Goal: Information Seeking & Learning: Learn about a topic

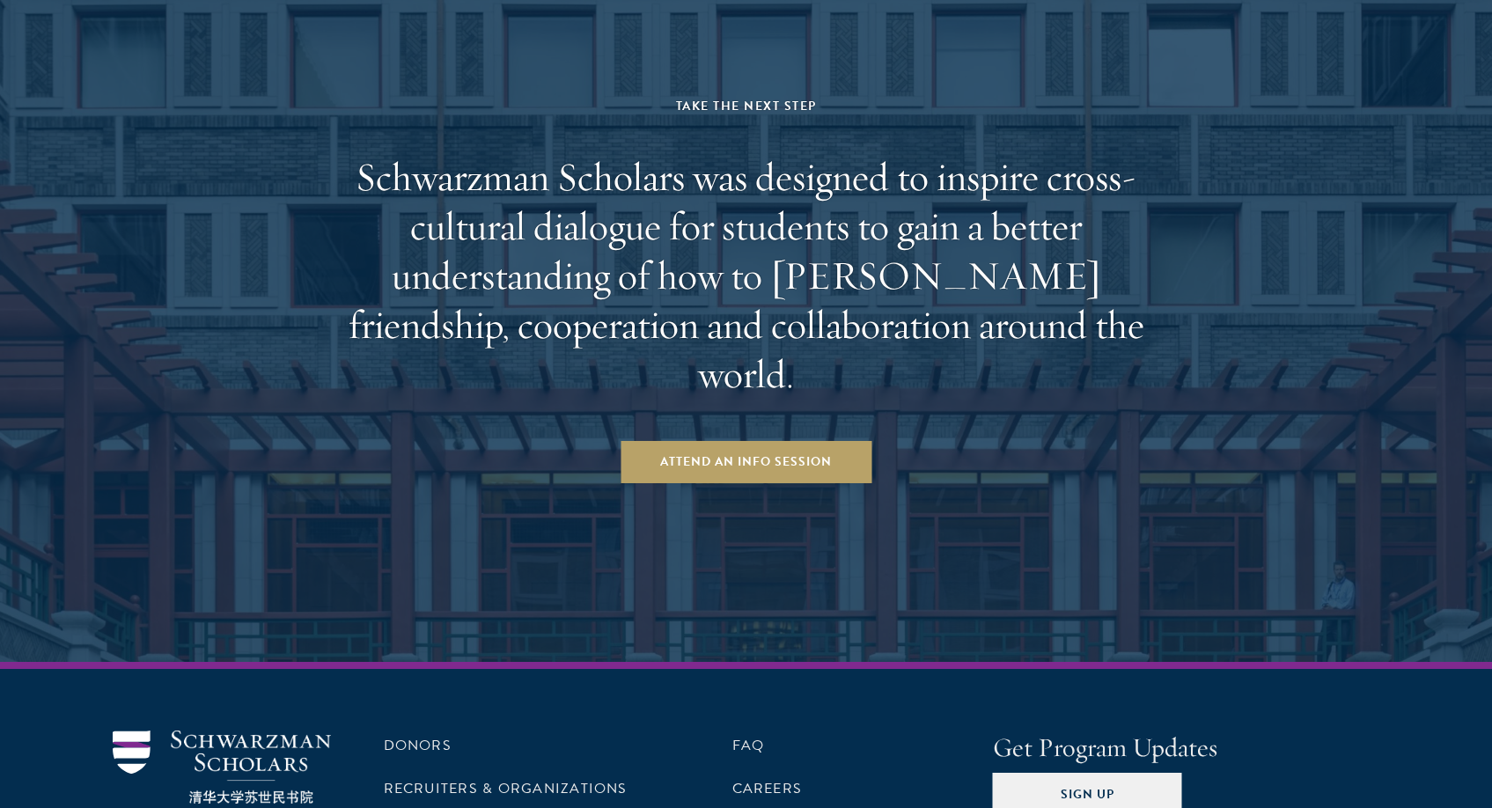
scroll to position [2826, 0]
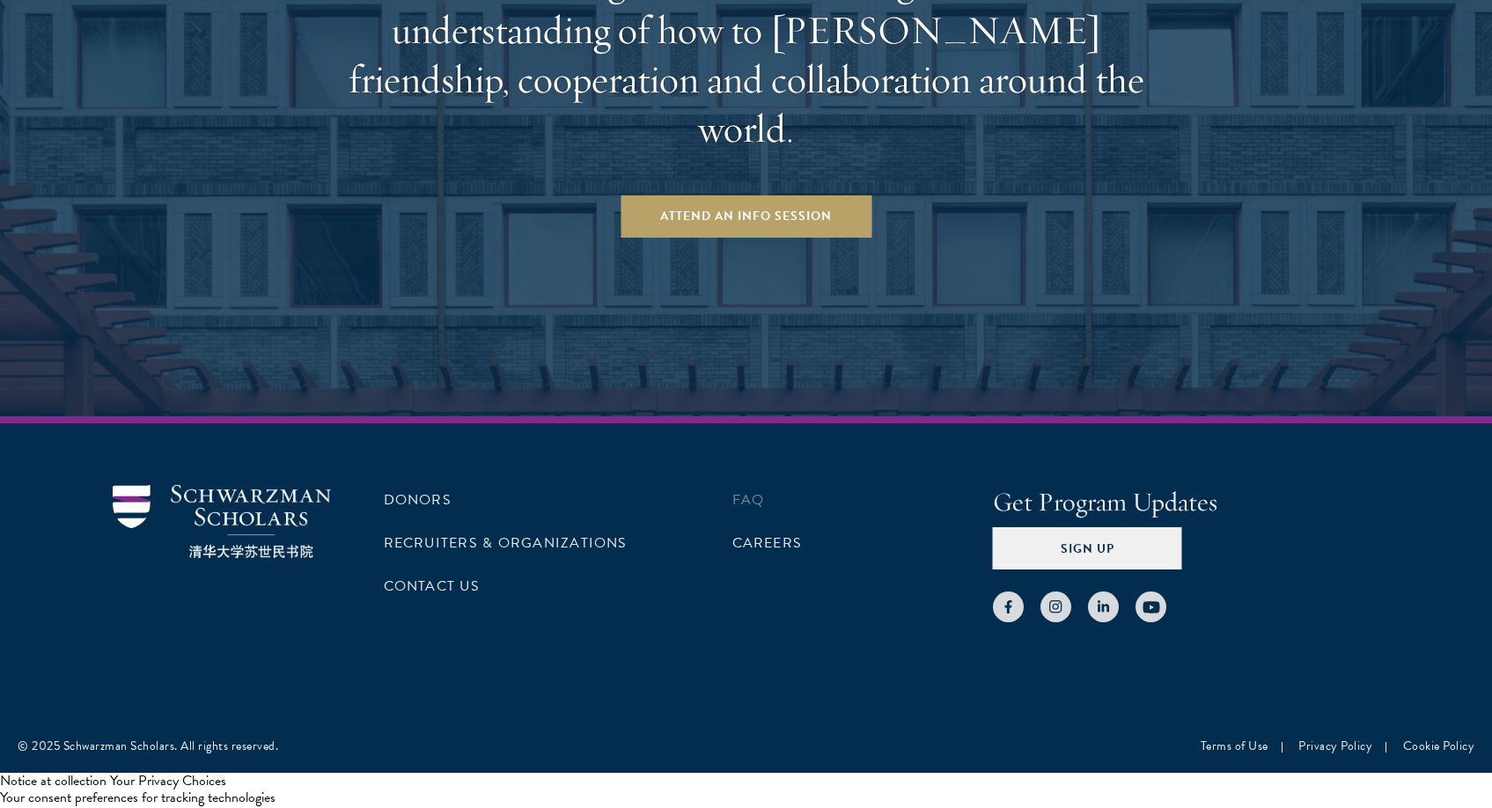
click at [754, 510] on link "FAQ" at bounding box center [748, 499] width 33 height 21
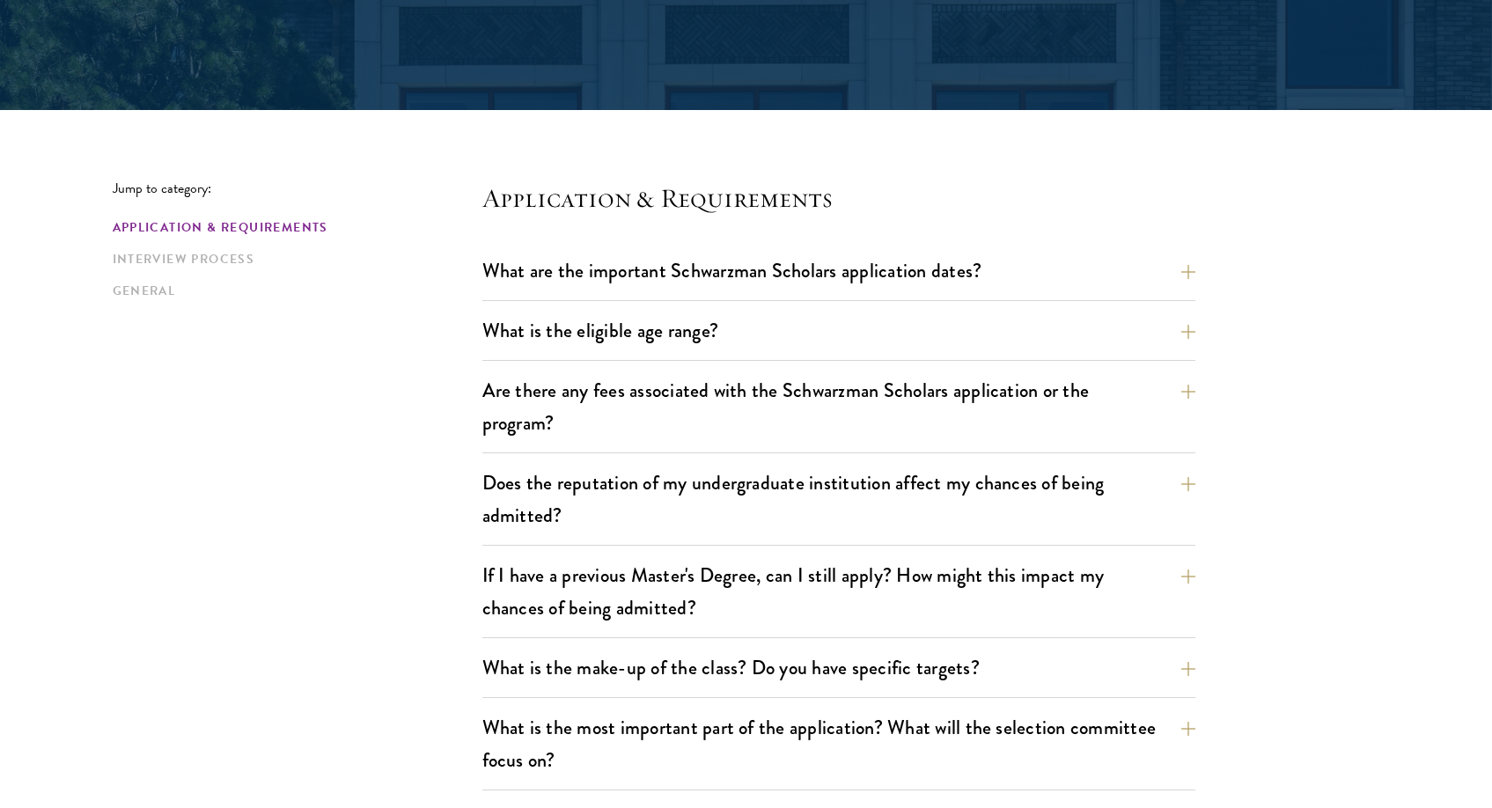
scroll to position [471, 0]
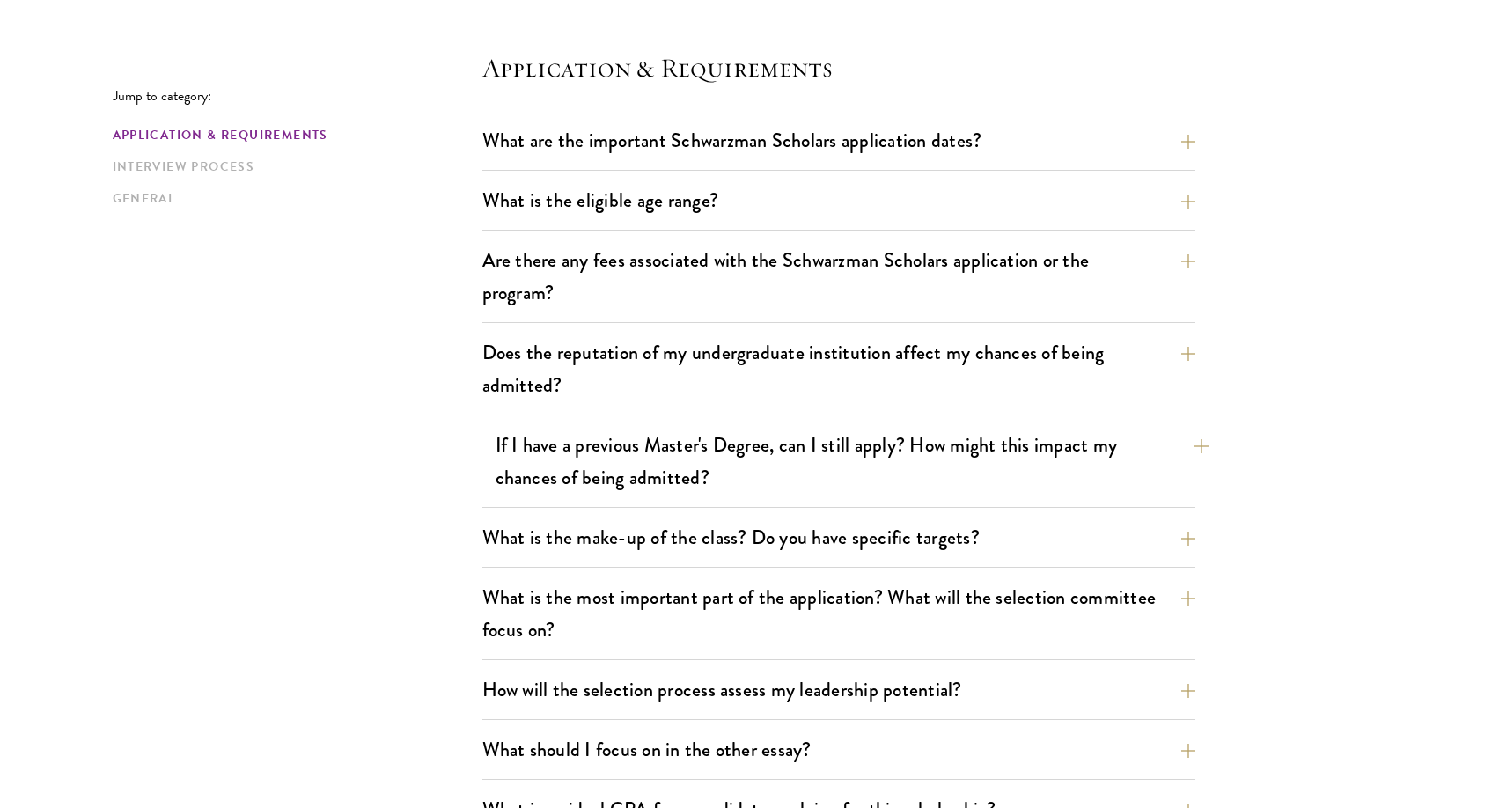
click at [779, 484] on button "If I have a previous Master's Degree, can I still apply? How might this impact …" at bounding box center [851, 461] width 713 height 72
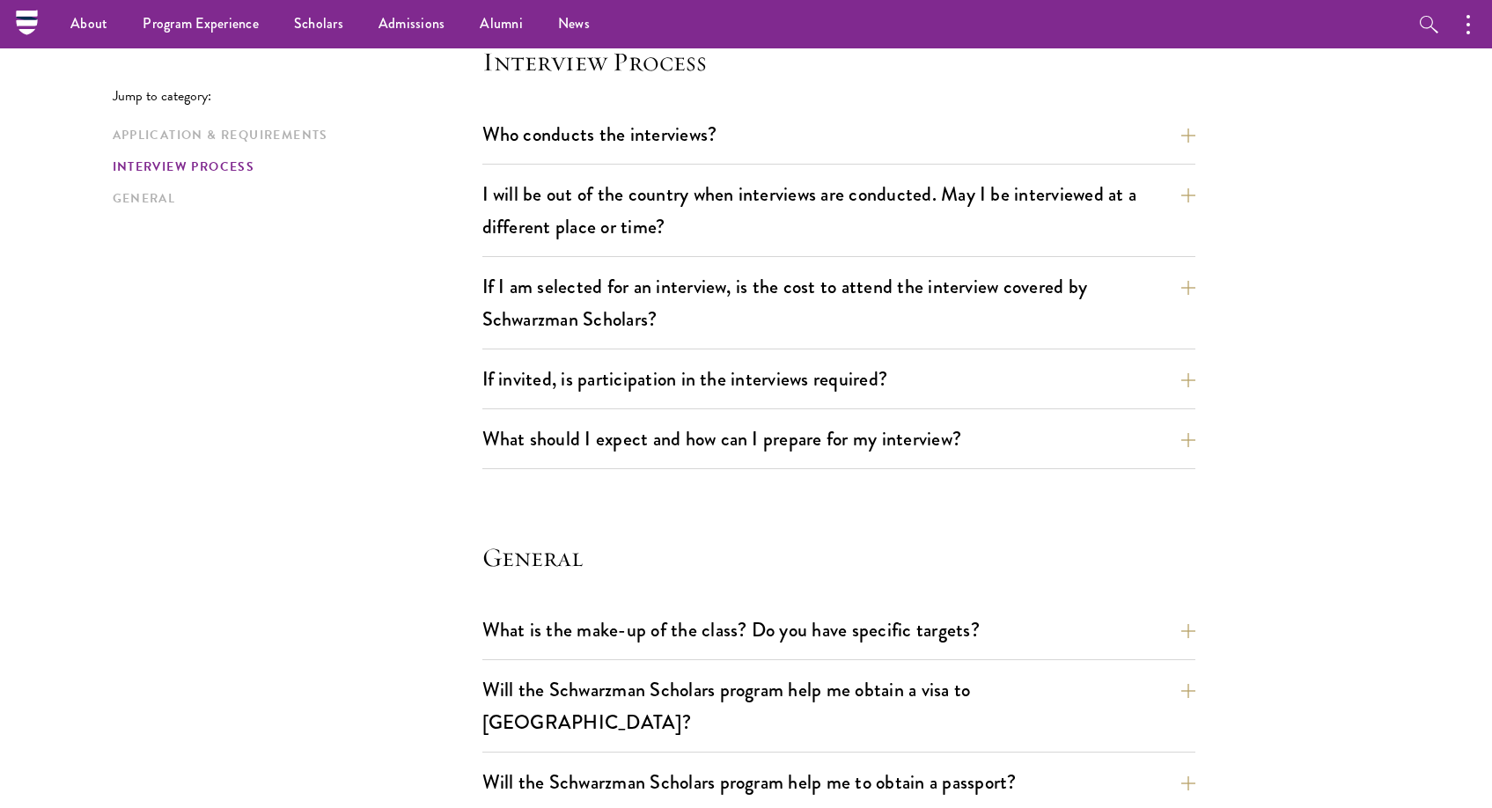
scroll to position [2197, 0]
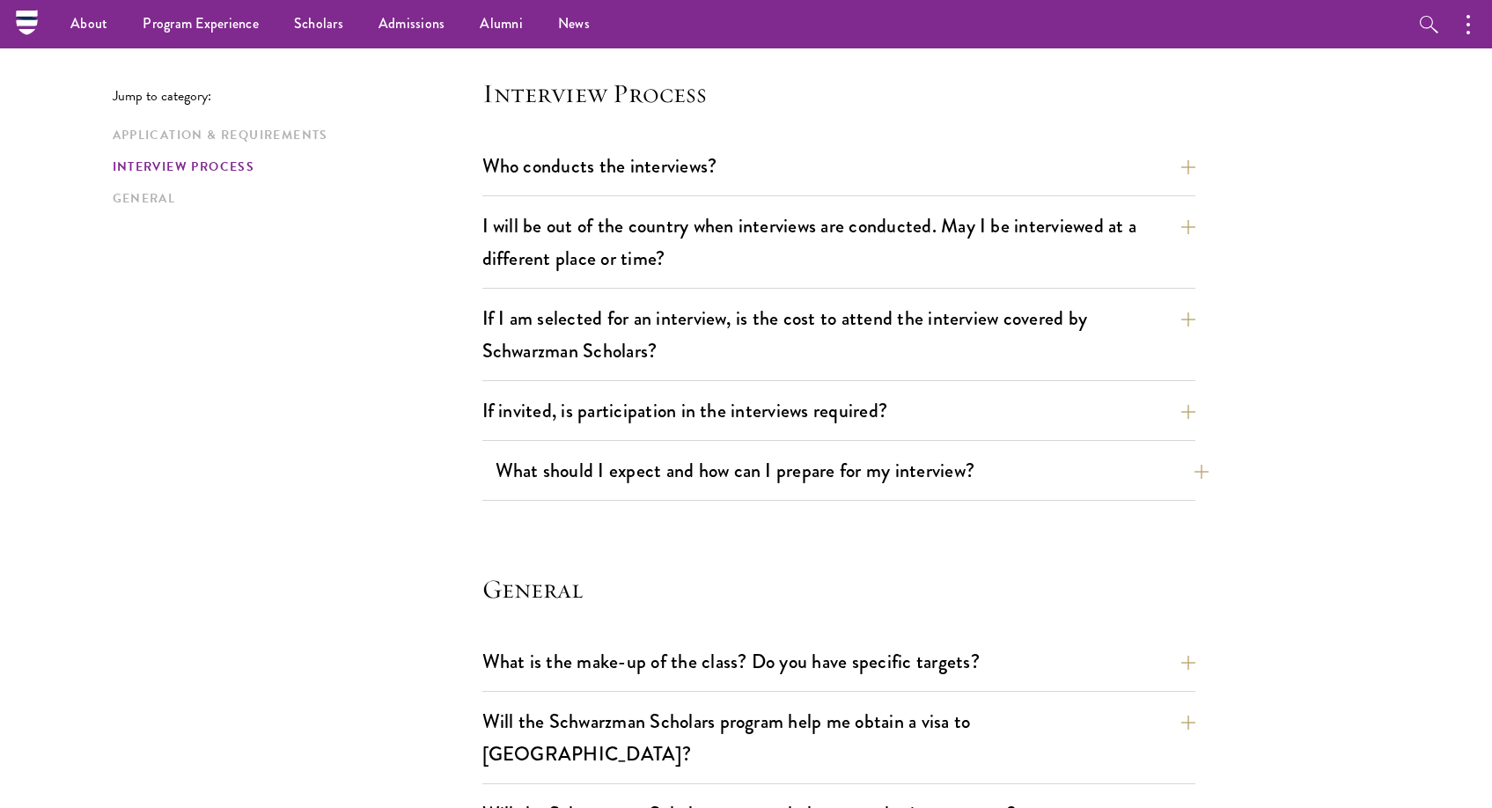
click at [895, 488] on button "What should I expect and how can I prepare for my interview?" at bounding box center [851, 471] width 713 height 40
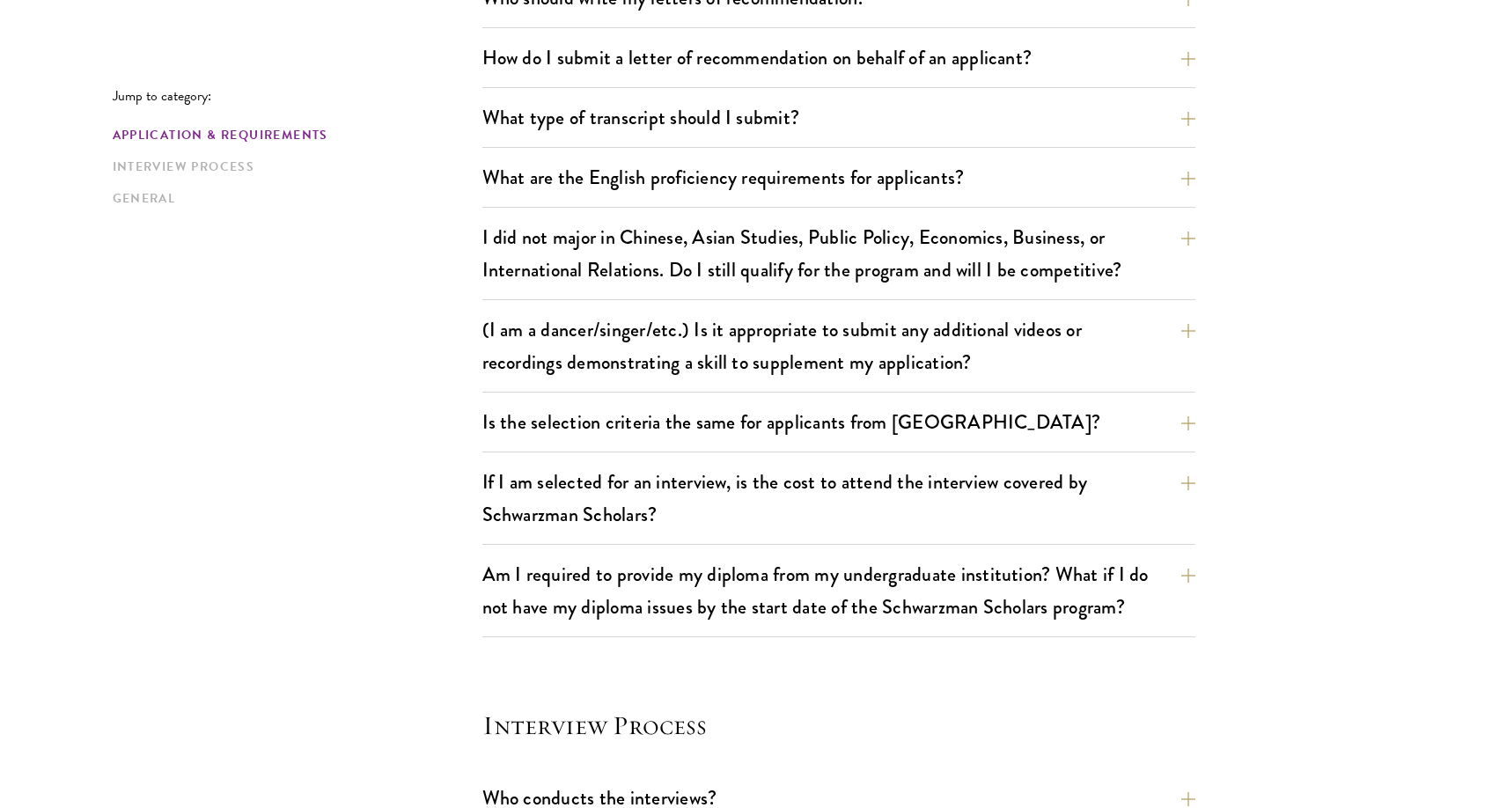
scroll to position [1518, 0]
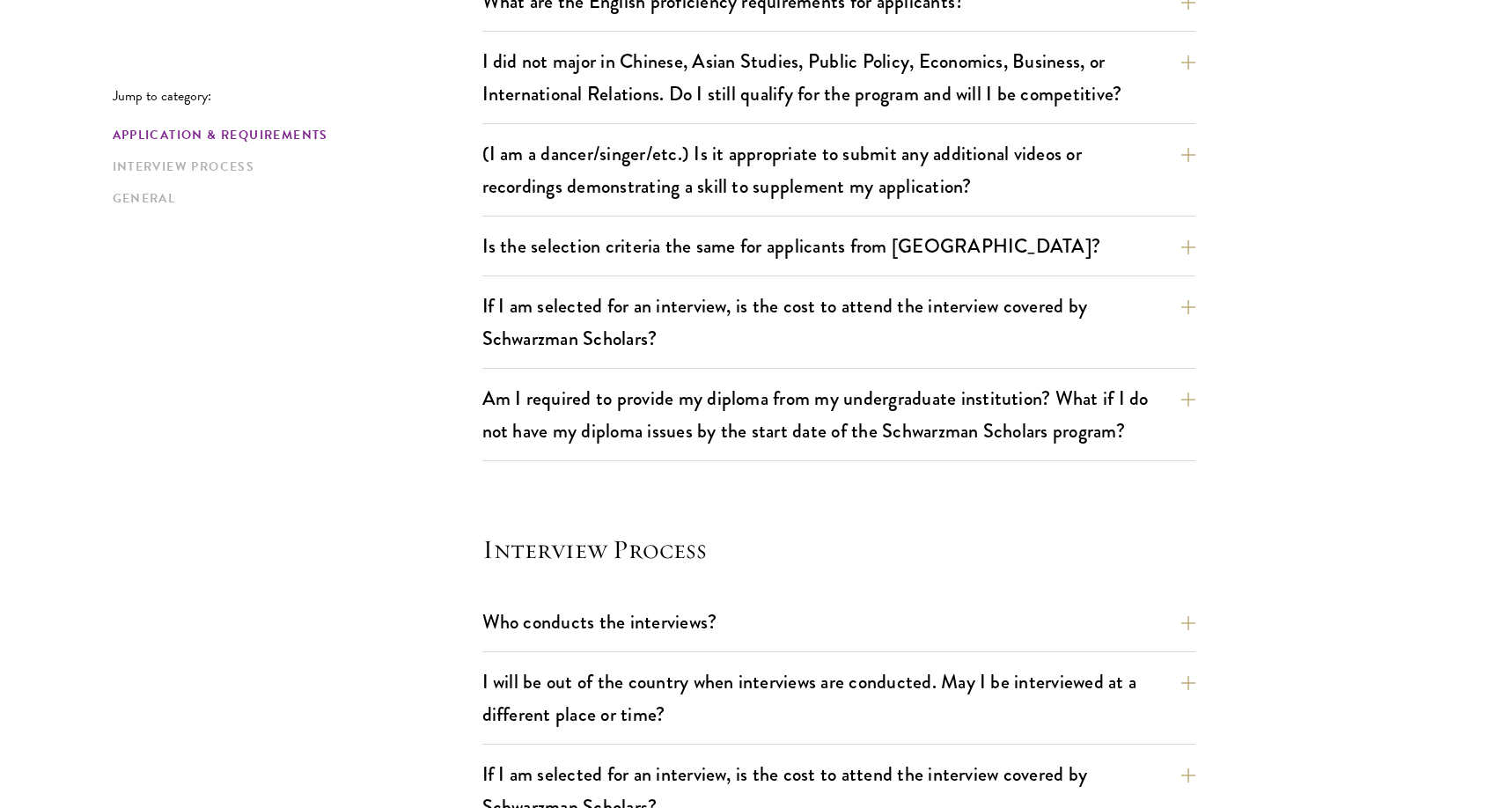
click at [736, 648] on div "Who conducts the interviews? Interview panelists are distinguished senior figur…" at bounding box center [838, 627] width 713 height 50
click at [742, 628] on button "Who conducts the interviews?" at bounding box center [851, 622] width 713 height 40
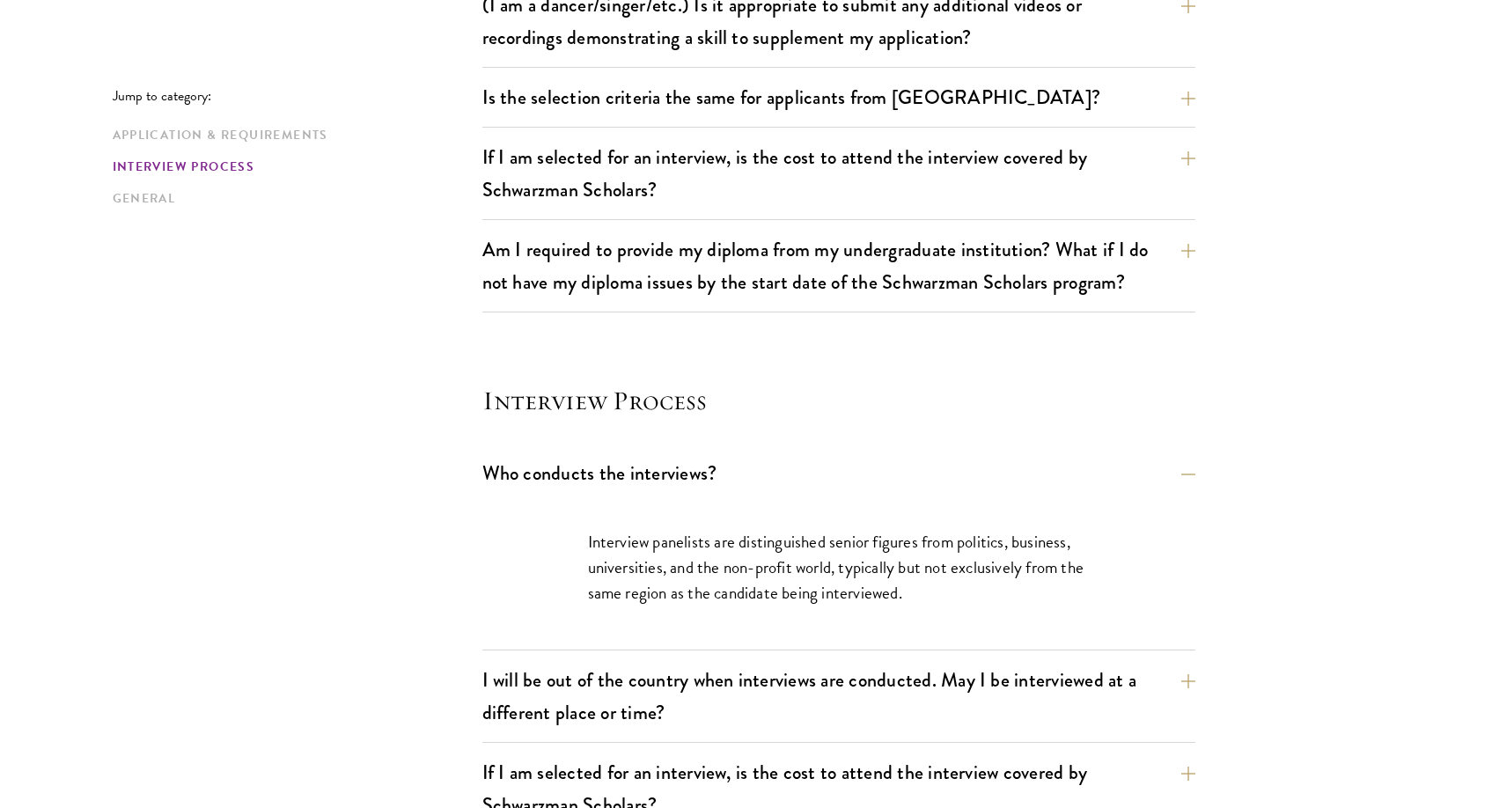
scroll to position [1716, 0]
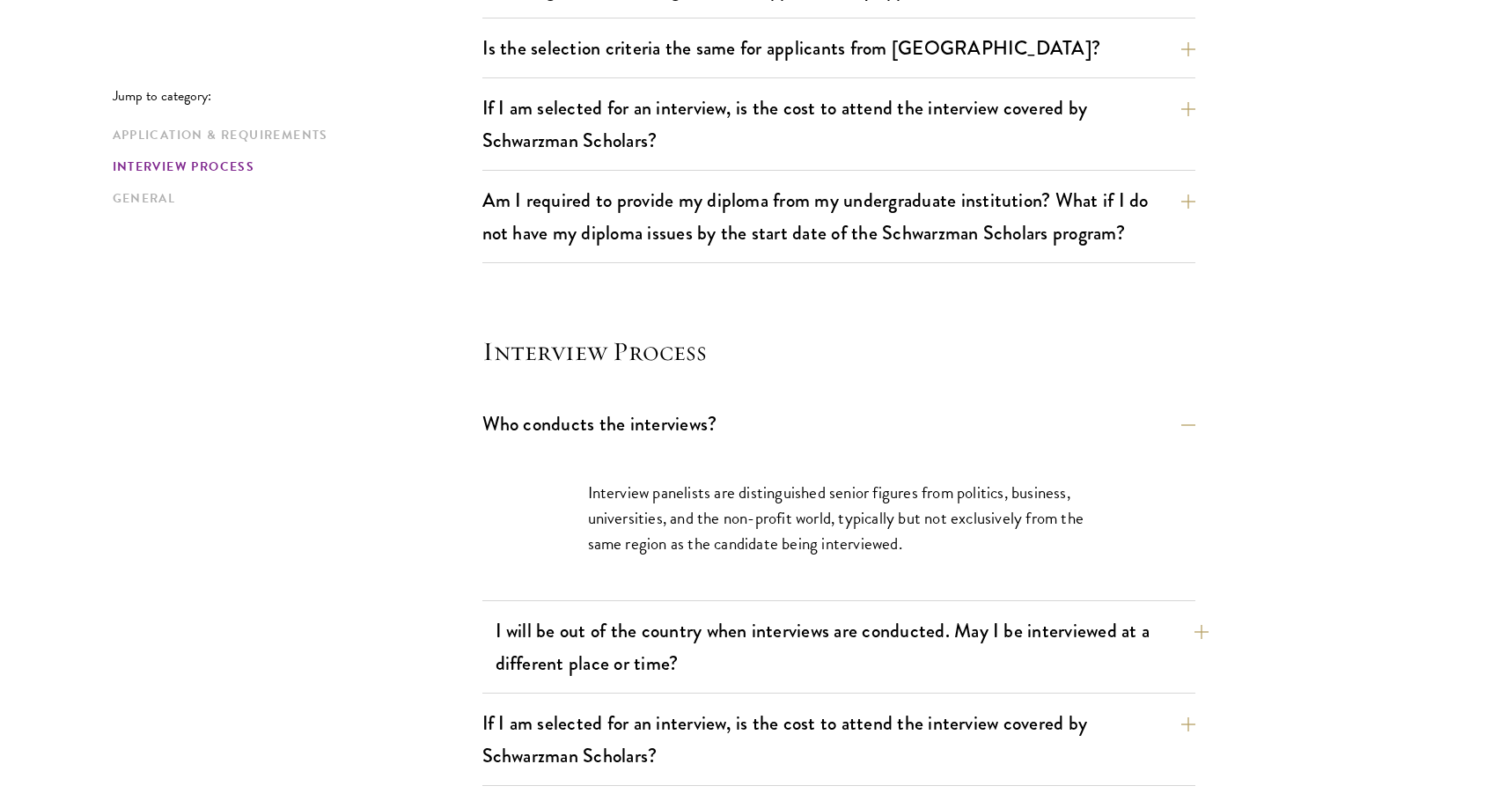
click at [1127, 638] on button "I will be out of the country when interviews are conducted. May I be interviewe…" at bounding box center [851, 647] width 713 height 72
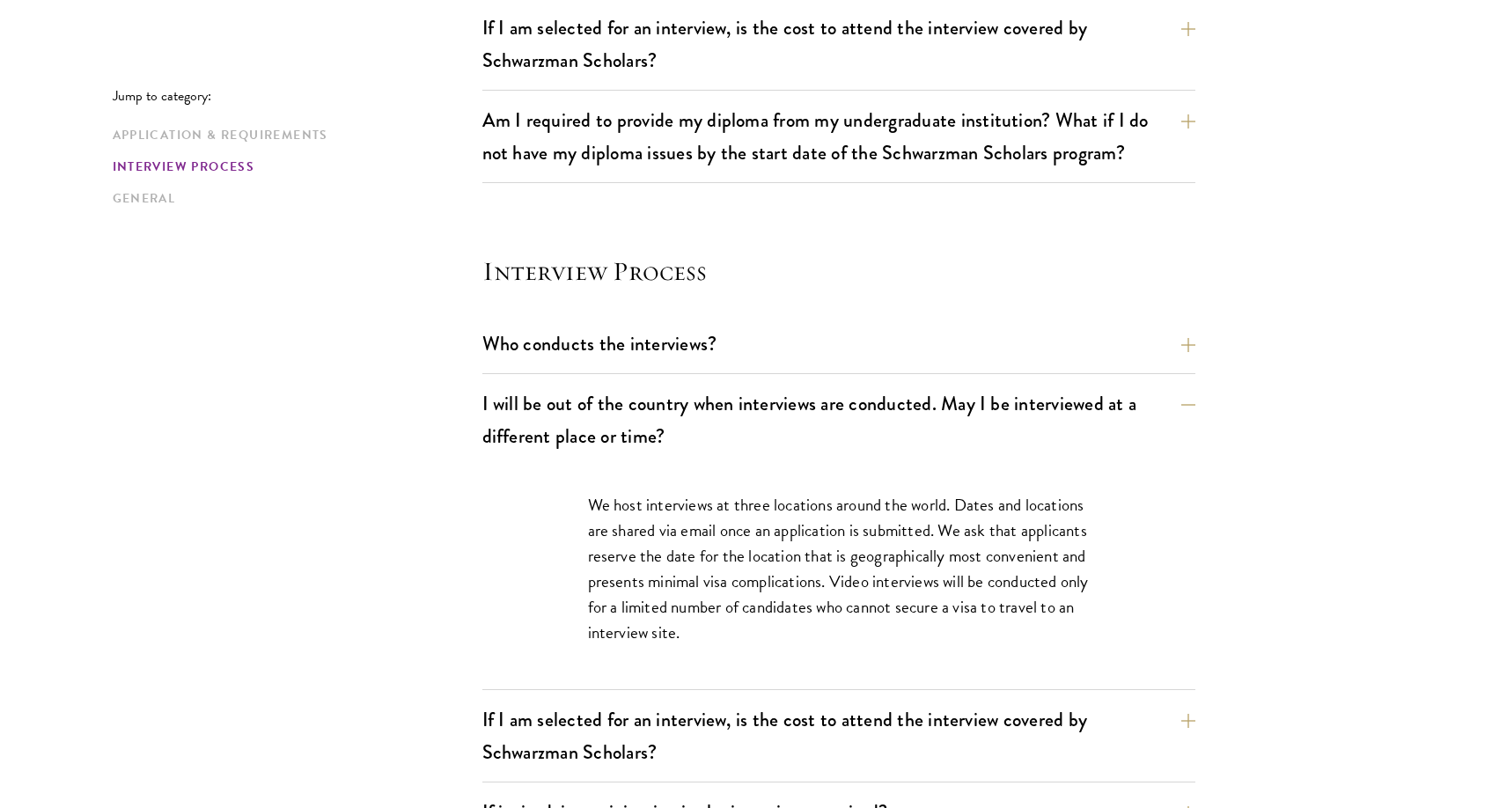
scroll to position [2018, 0]
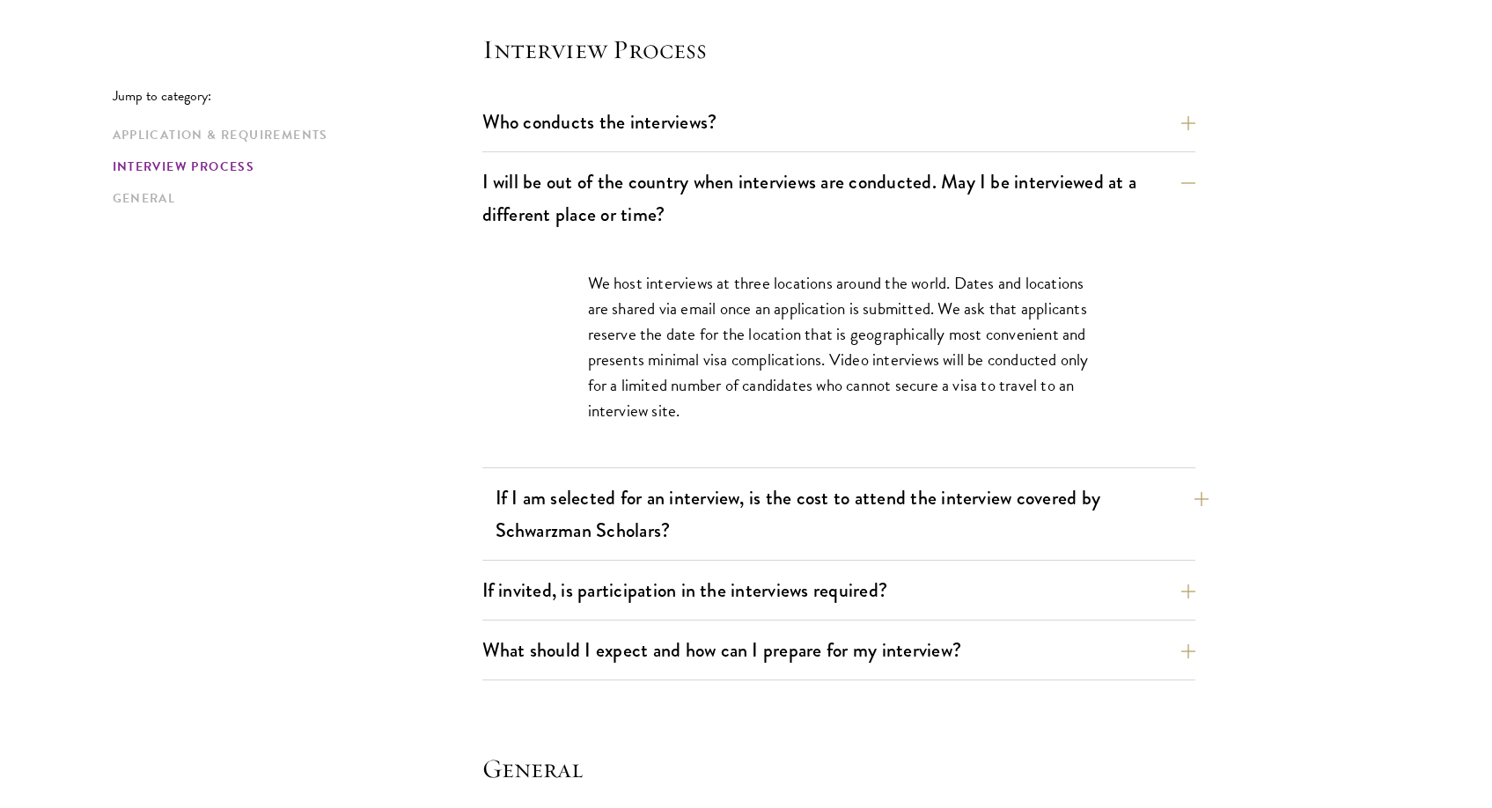
click at [1062, 518] on button "If I am selected for an interview, is the cost to attend the interview covered …" at bounding box center [851, 514] width 713 height 72
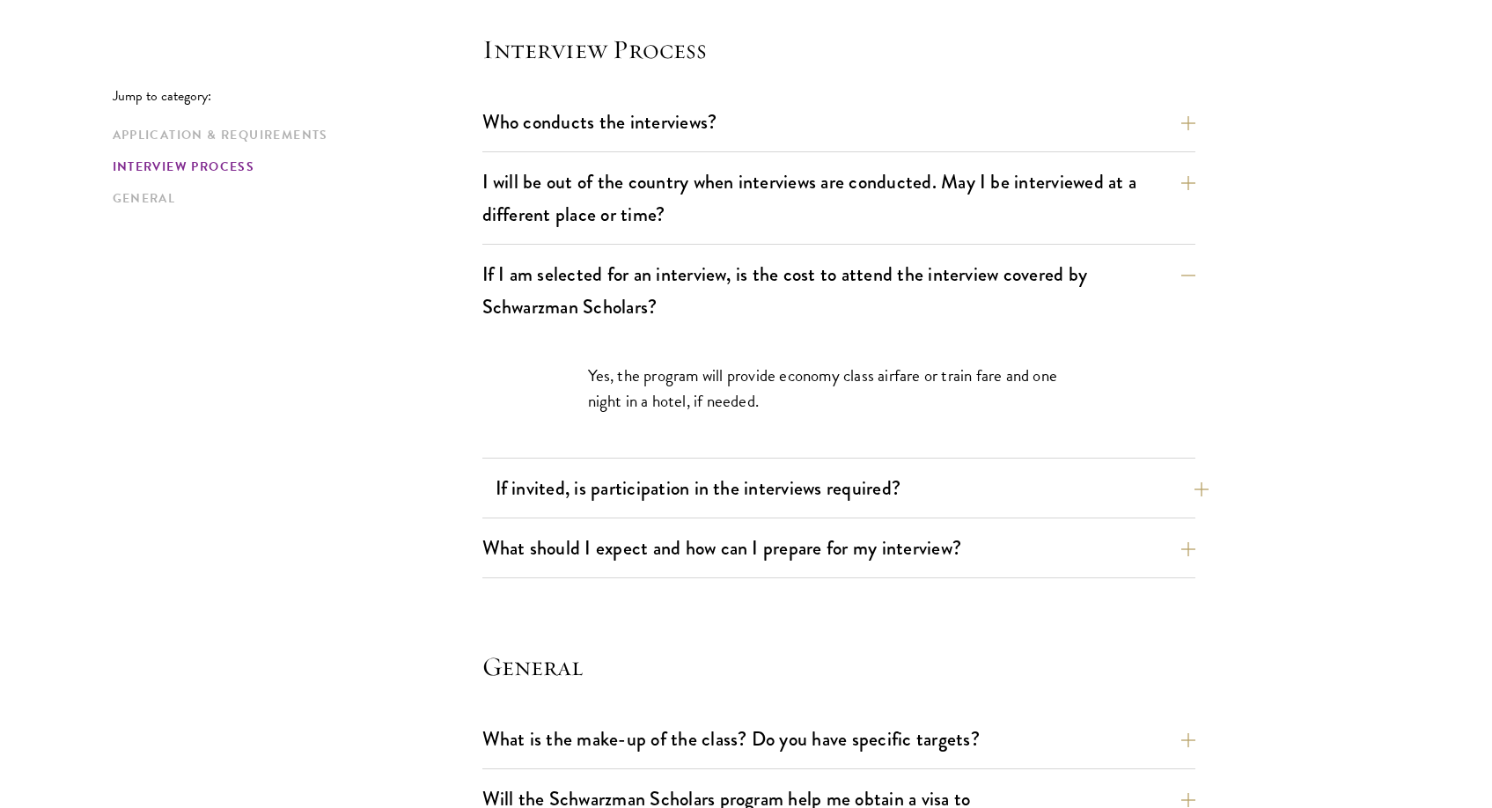
click at [1053, 492] on button "If invited, is participation in the interviews required?" at bounding box center [851, 488] width 713 height 40
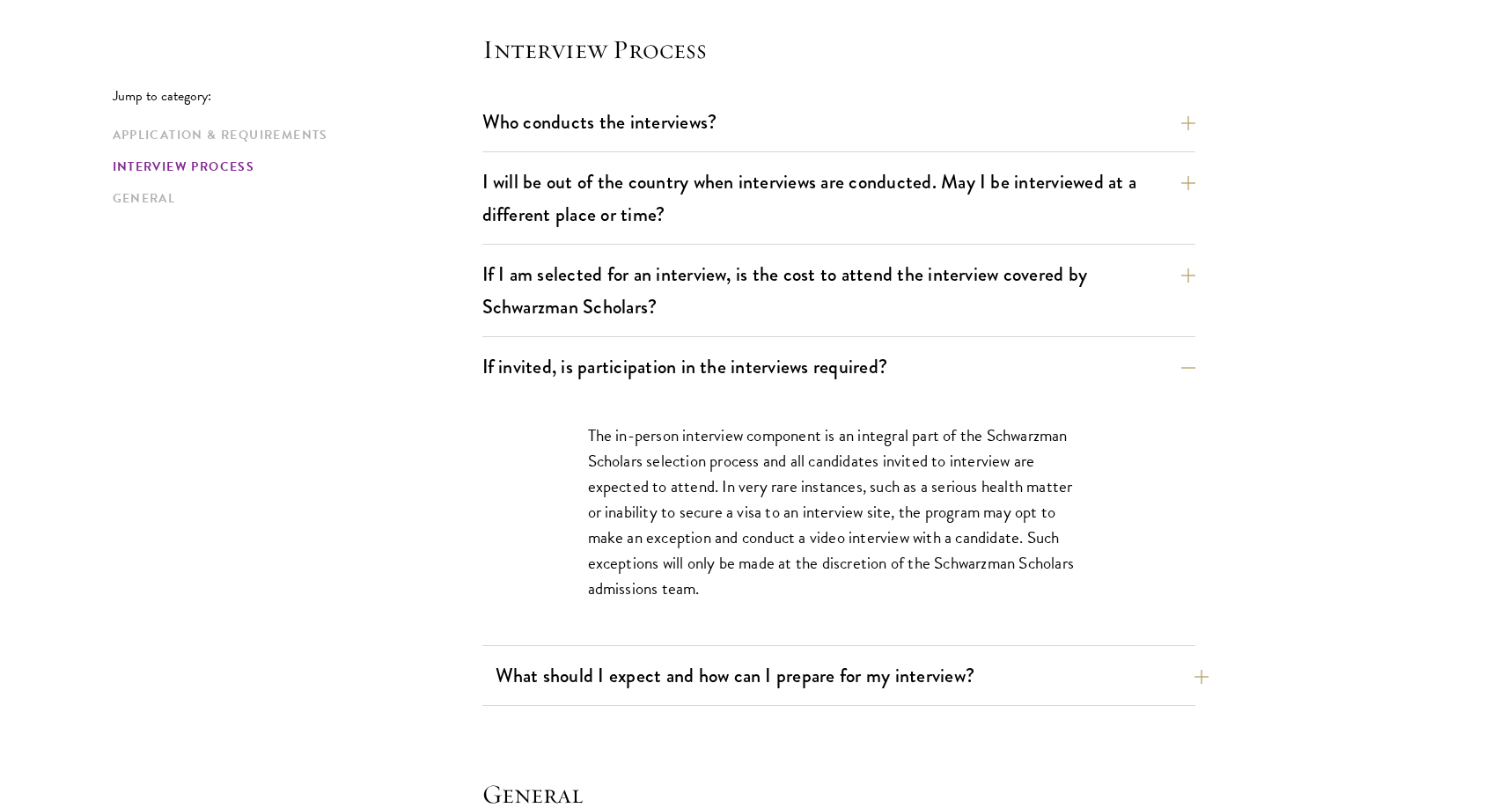
click at [1027, 686] on button "What should I expect and how can I prepare for my interview?" at bounding box center [851, 676] width 713 height 40
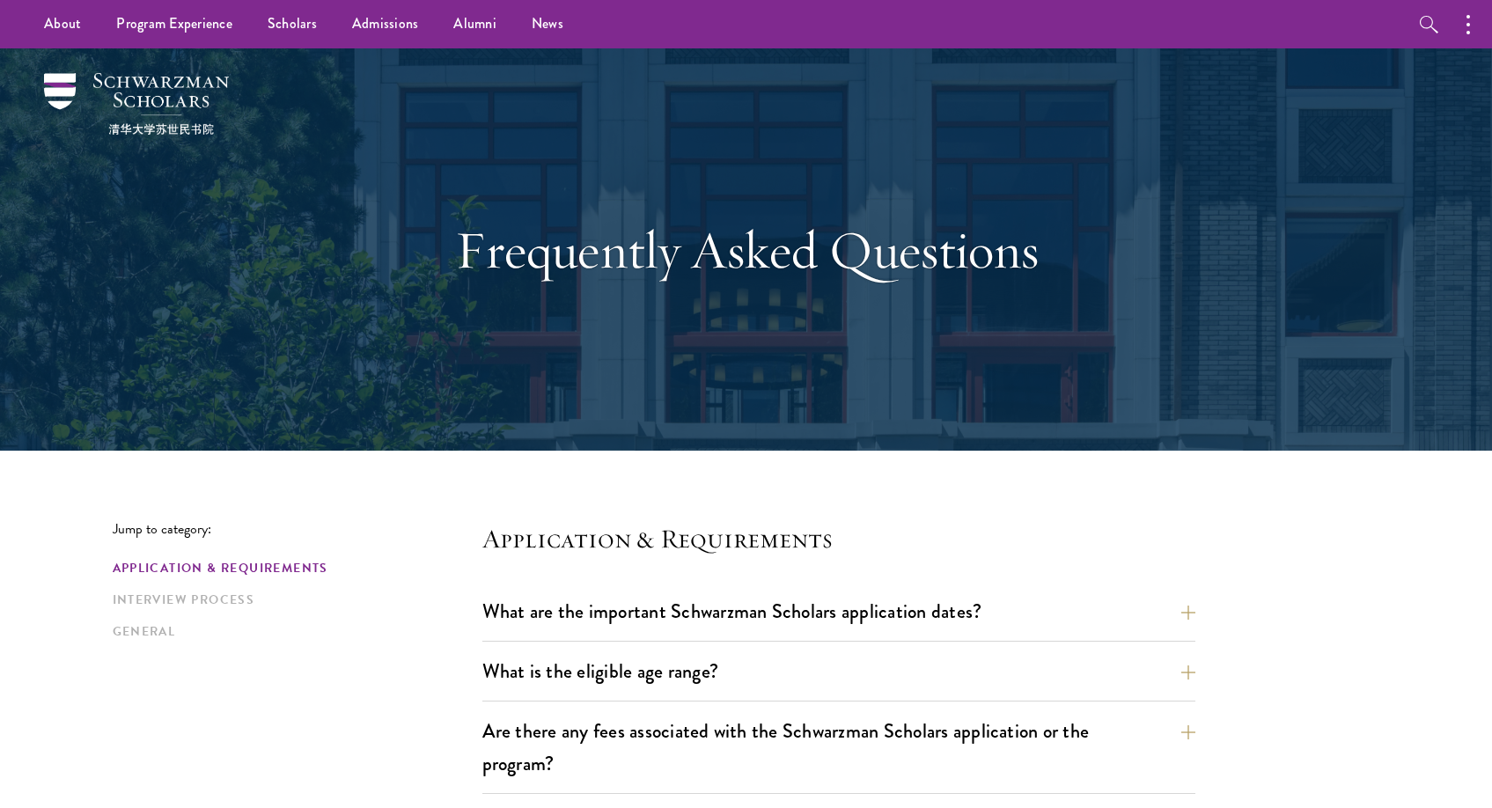
scroll to position [4, 0]
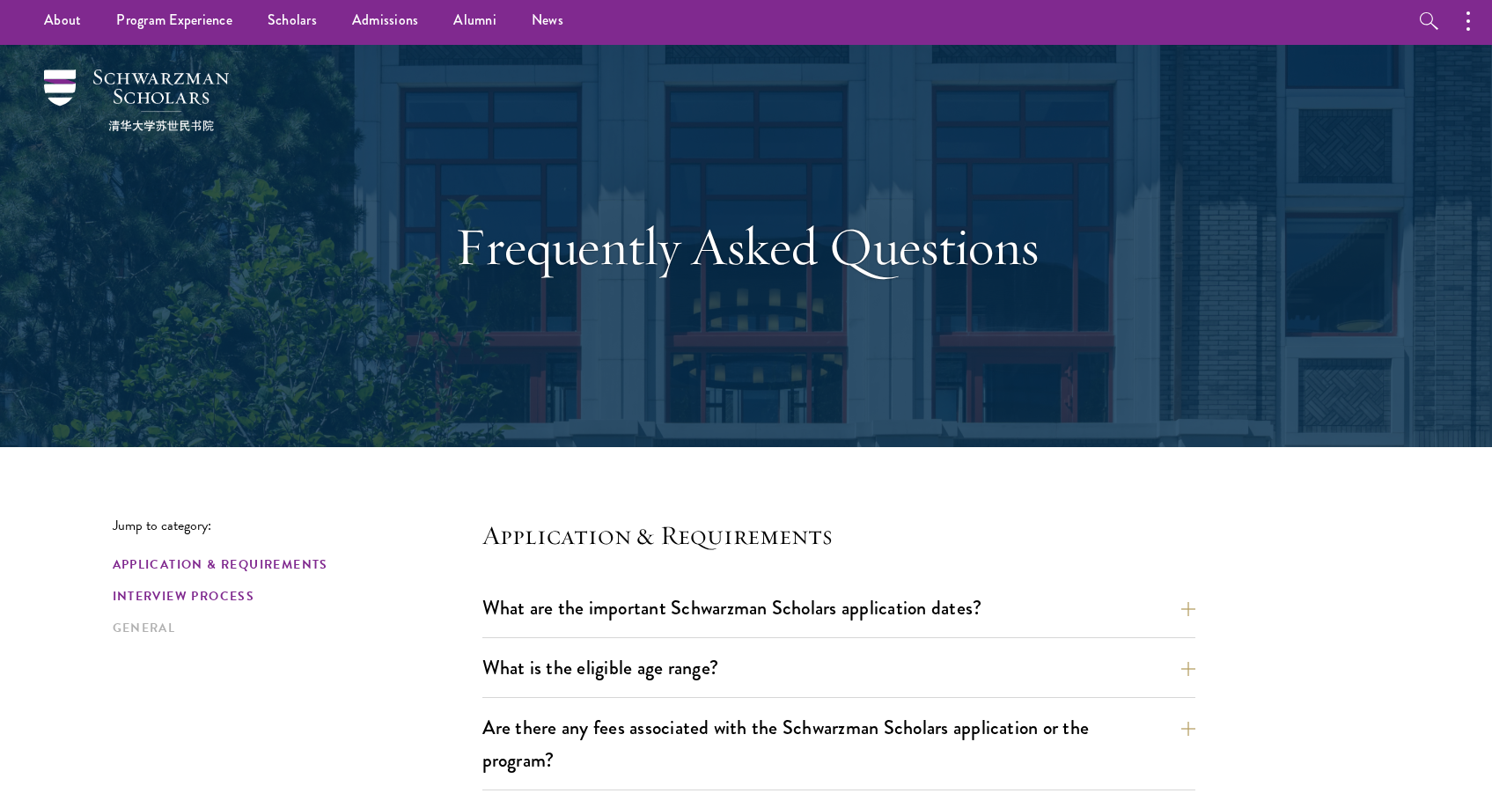
click at [199, 601] on link "Interview Process" at bounding box center [292, 596] width 359 height 18
